Goal: Transaction & Acquisition: Purchase product/service

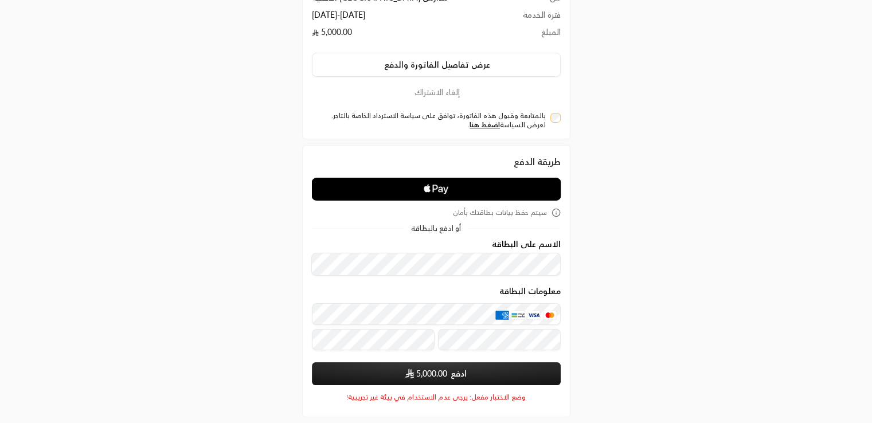
scroll to position [45, 0]
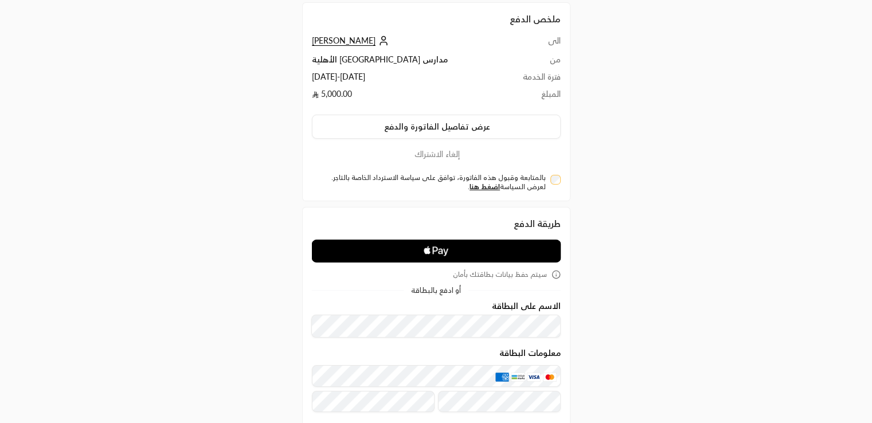
click at [336, 42] on span "[PERSON_NAME]" at bounding box center [344, 41] width 64 height 10
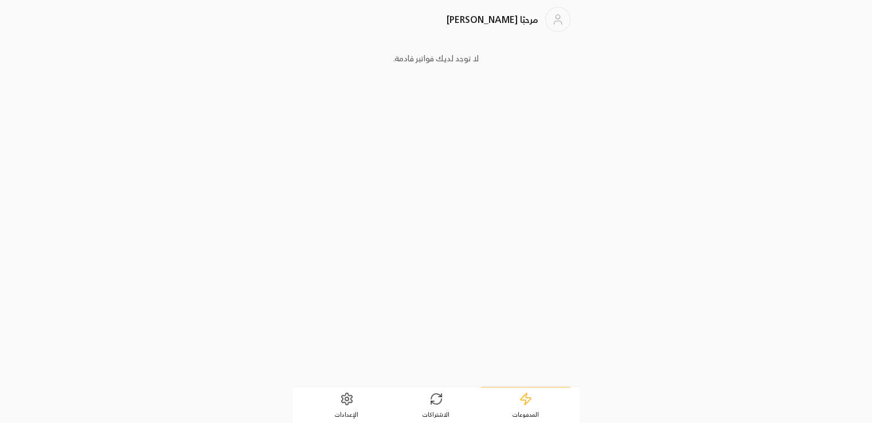
click at [353, 422] on link "الإعدادات" at bounding box center [346, 406] width 89 height 36
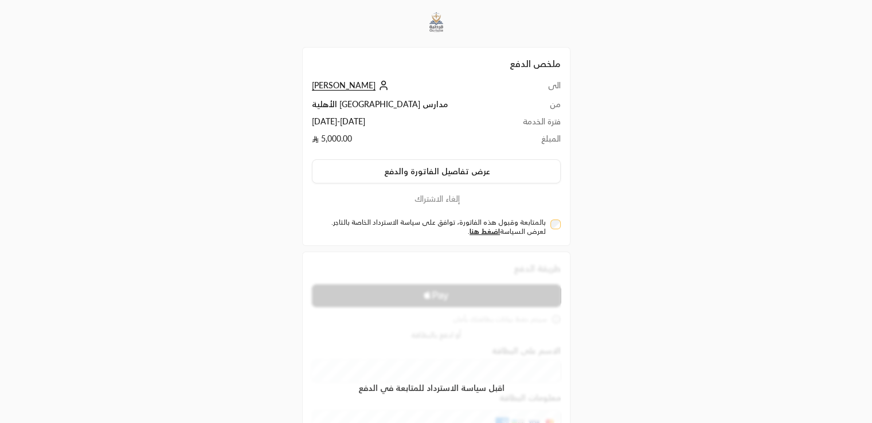
click at [549, 227] on div "بالمتابعة وقبول هذه الفاتورة، توافق على سياسة الاسترداد الخاصة بالتاجر. لعرض ال…" at bounding box center [436, 227] width 249 height 18
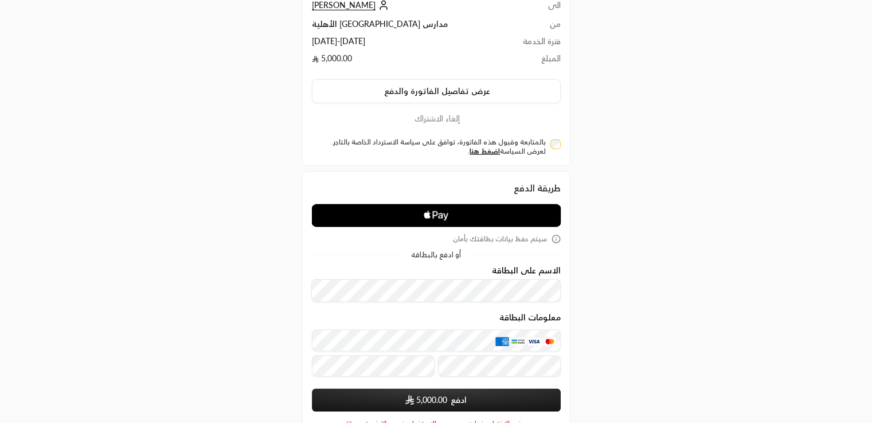
scroll to position [89, 0]
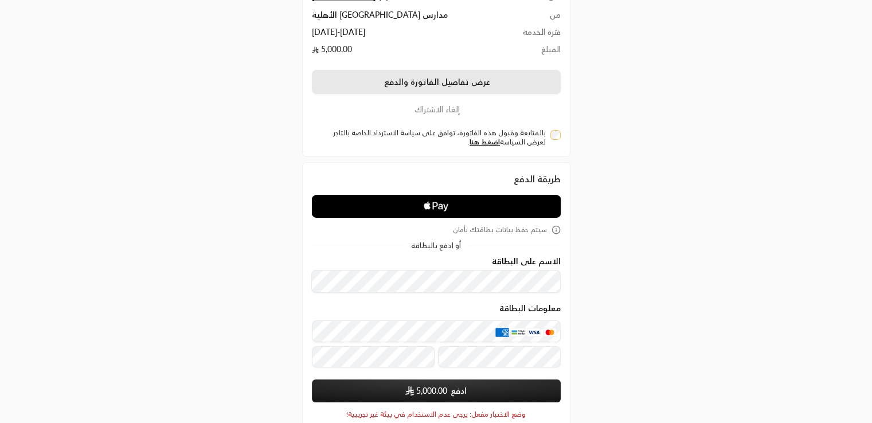
click at [390, 85] on button "عرض تفاصيل الفاتورة والدفع" at bounding box center [436, 82] width 249 height 24
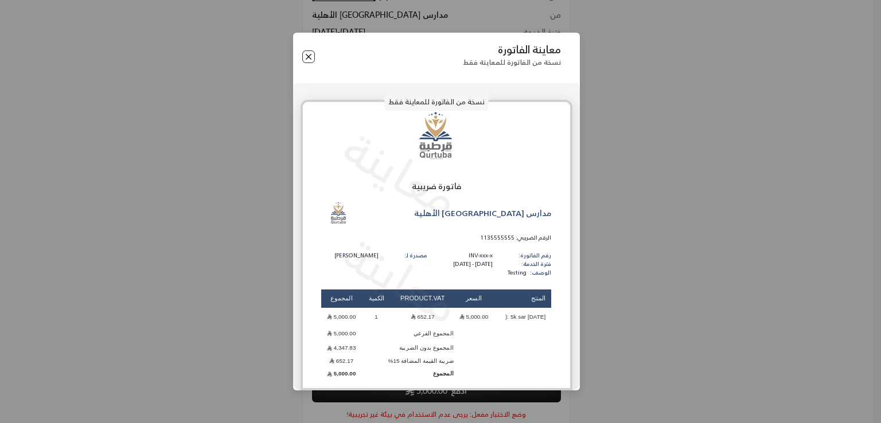
click at [309, 57] on button "Close" at bounding box center [308, 56] width 13 height 13
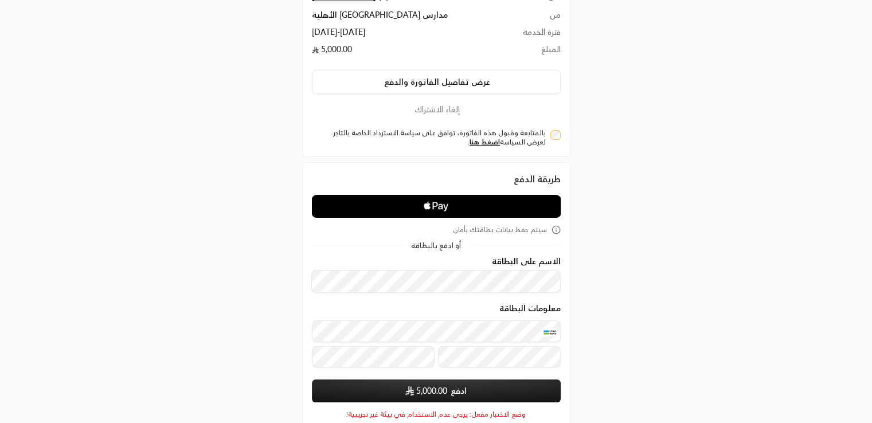
click at [415, 393] on span "5,000.00" at bounding box center [426, 390] width 42 height 11
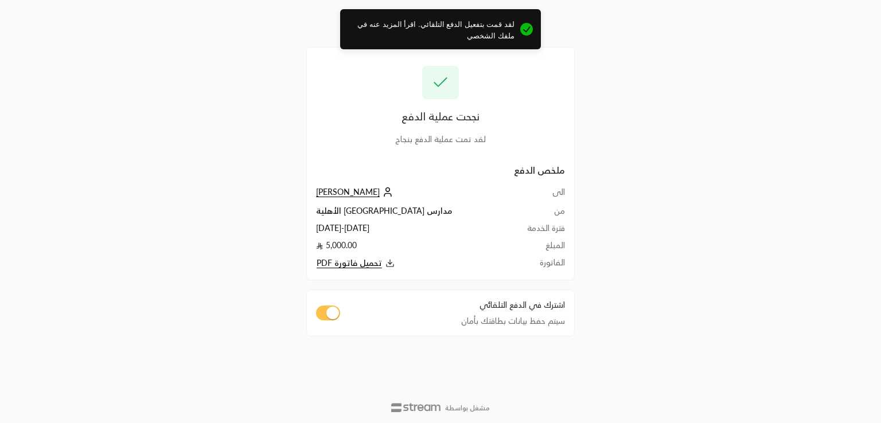
click at [399, 26] on span "لقد قمت بتفعيل الدفع التلقائي. اقرأ المزيد عنه في ملفك الشخصي" at bounding box center [431, 30] width 166 height 22
